Goal: Find specific page/section: Find specific page/section

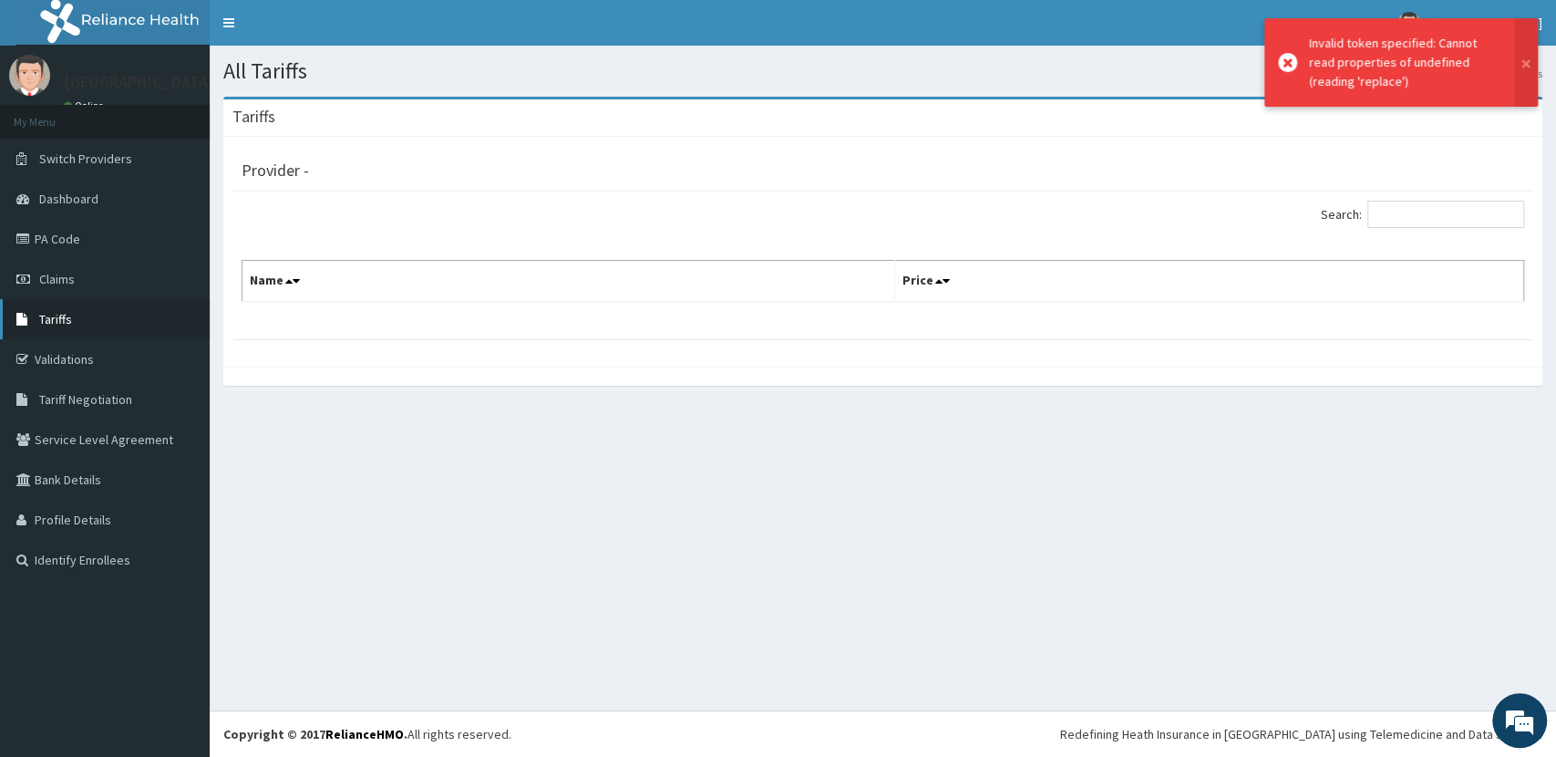
click at [71, 317] on link "Tariffs" at bounding box center [105, 319] width 210 height 40
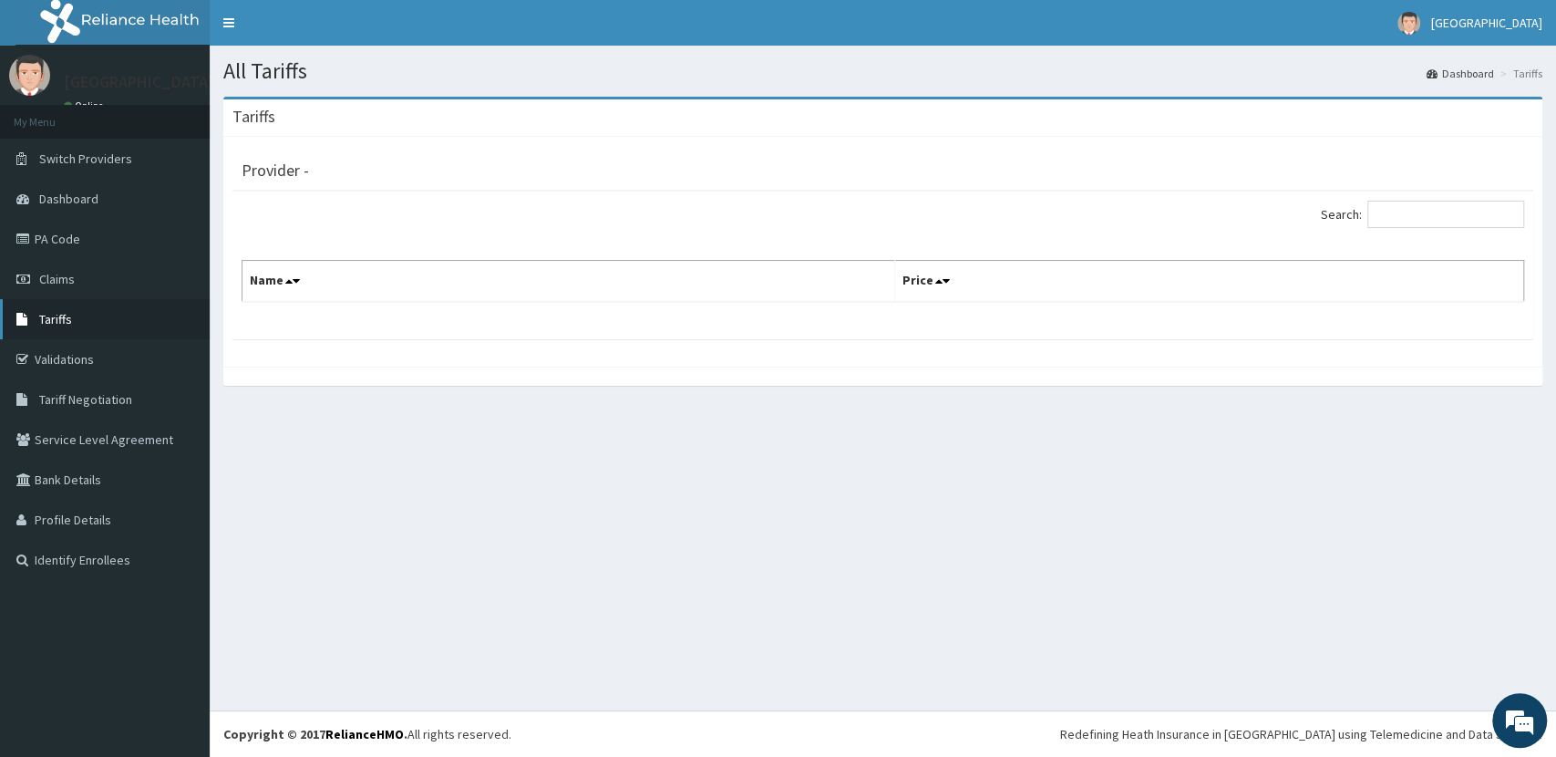
click at [74, 317] on link "Tariffs" at bounding box center [105, 319] width 210 height 40
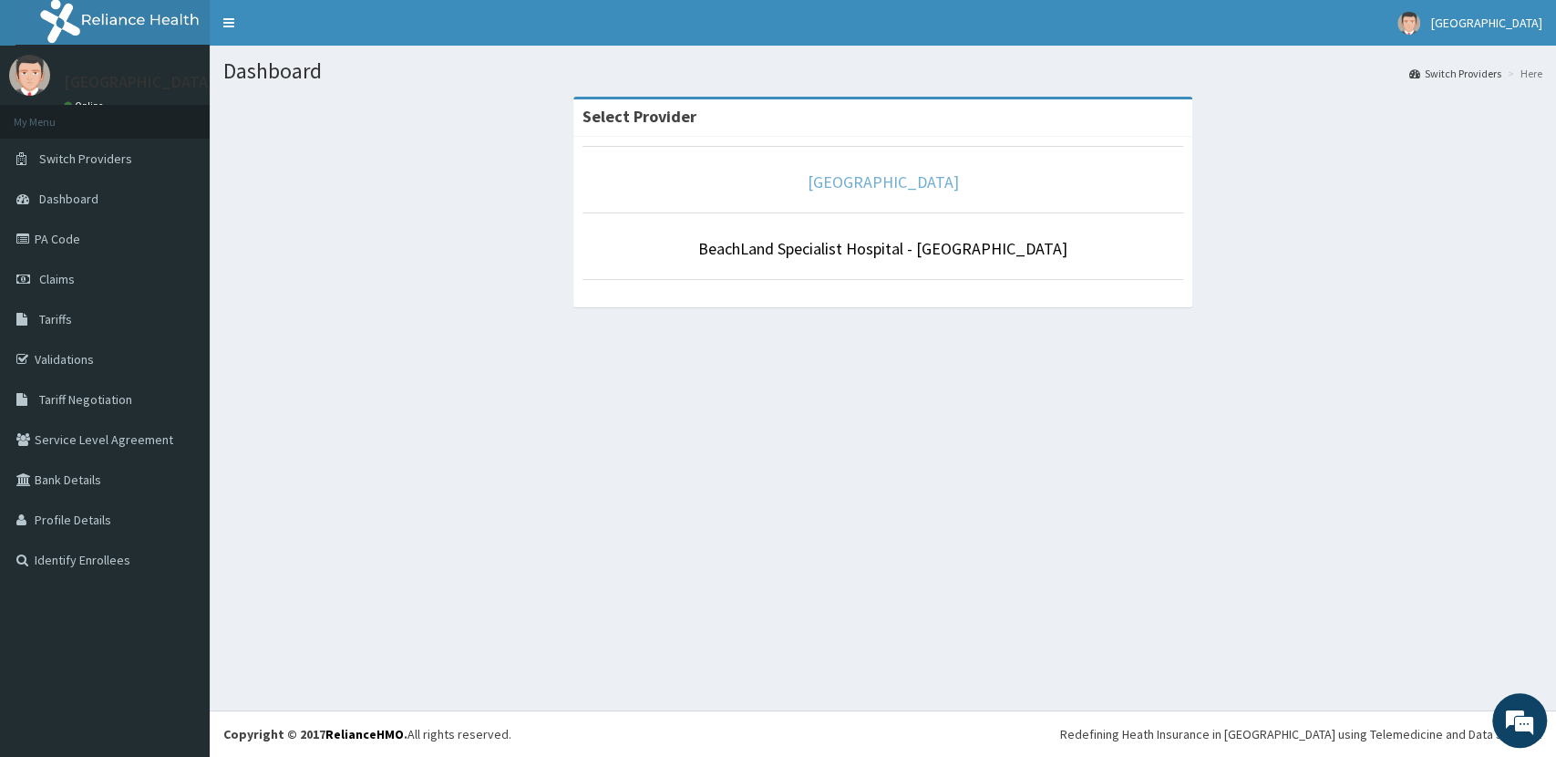
click at [926, 184] on link "[GEOGRAPHIC_DATA]" at bounding box center [883, 181] width 151 height 21
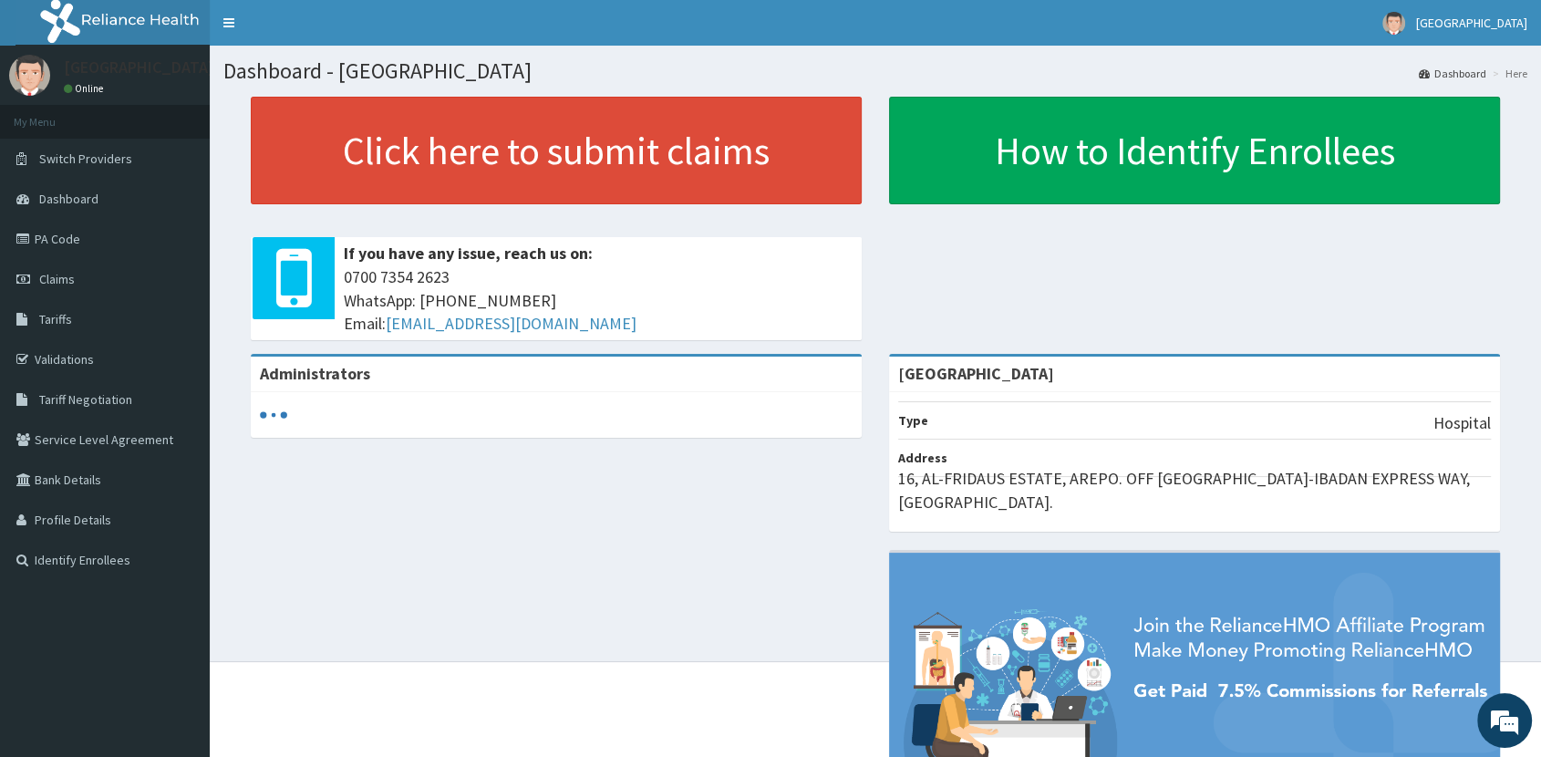
click at [58, 323] on span "Tariffs" at bounding box center [55, 319] width 33 height 16
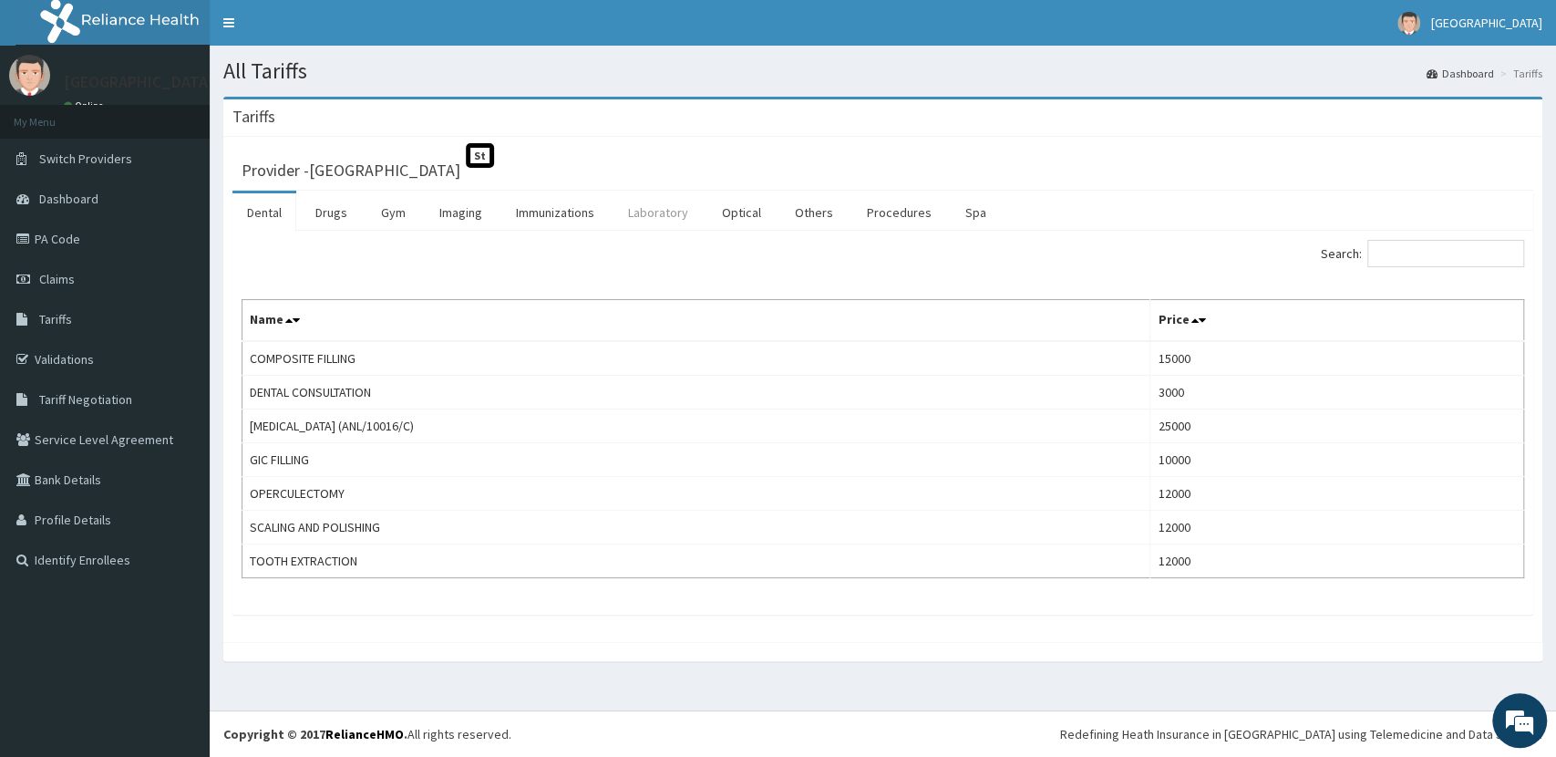
click at [640, 219] on link "Laboratory" at bounding box center [658, 212] width 89 height 38
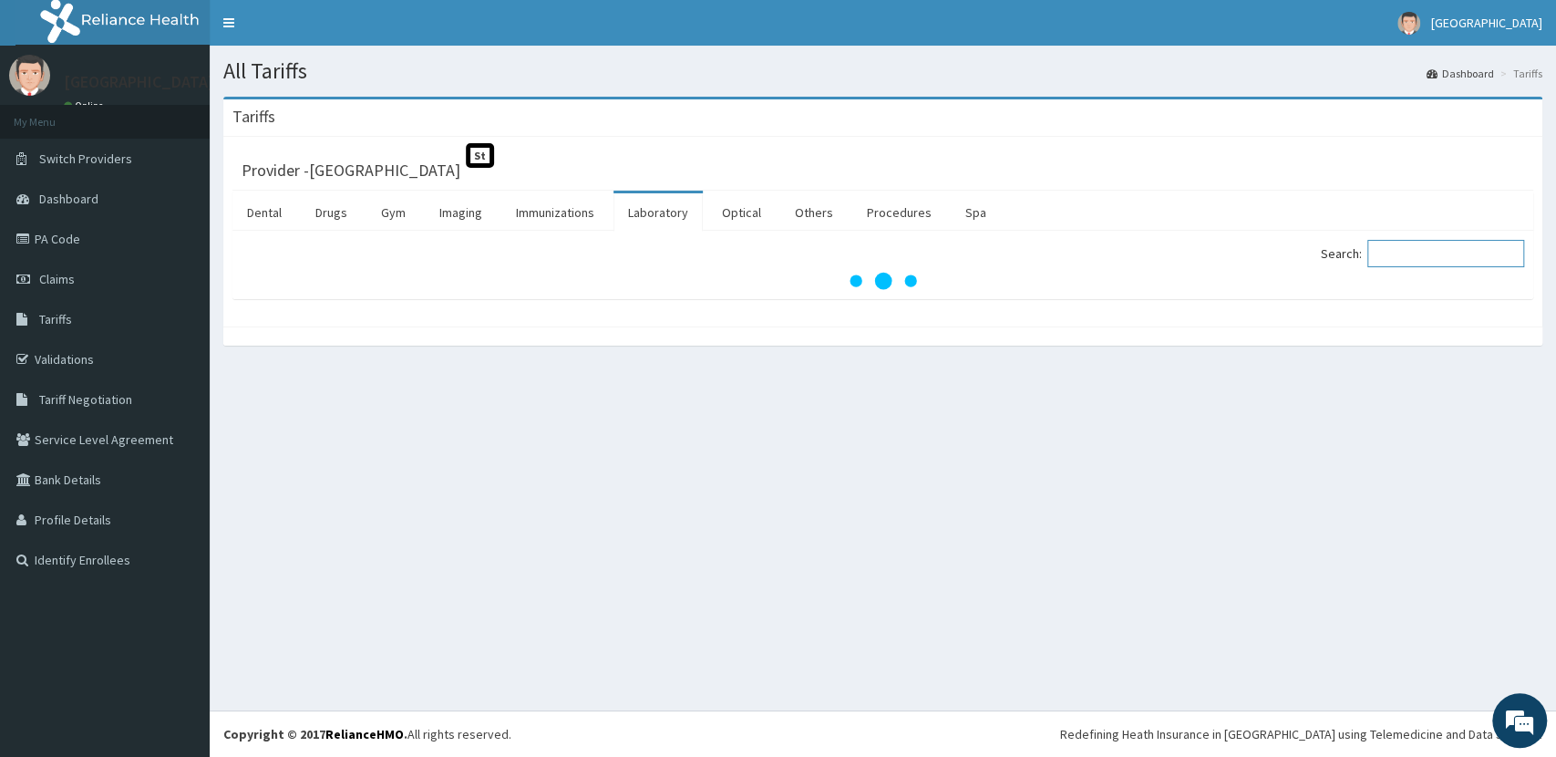
click at [1453, 255] on input "Search:" at bounding box center [1446, 253] width 157 height 27
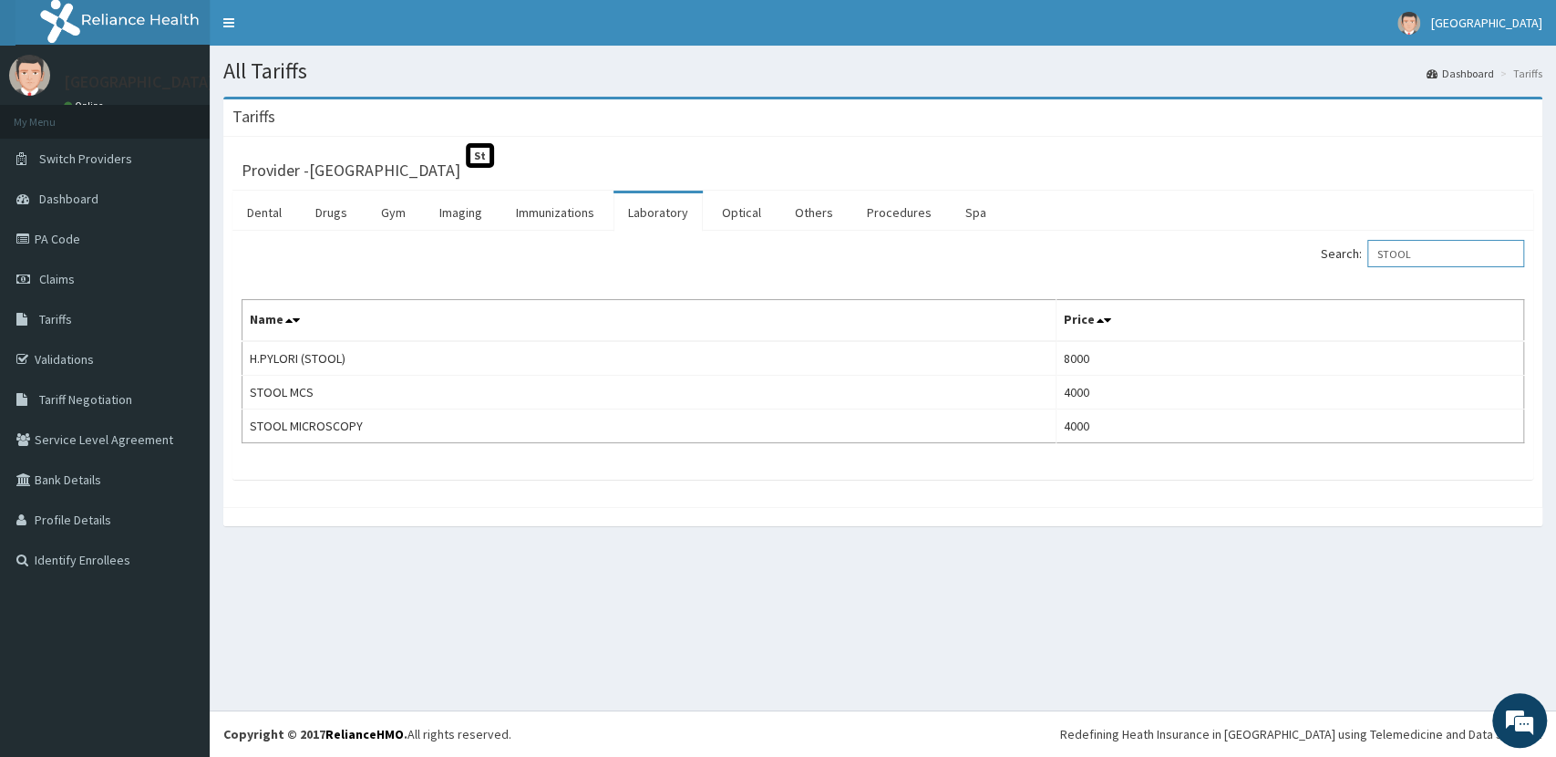
type input "STOOL"
